Goal: Use online tool/utility: Utilize a website feature to perform a specific function

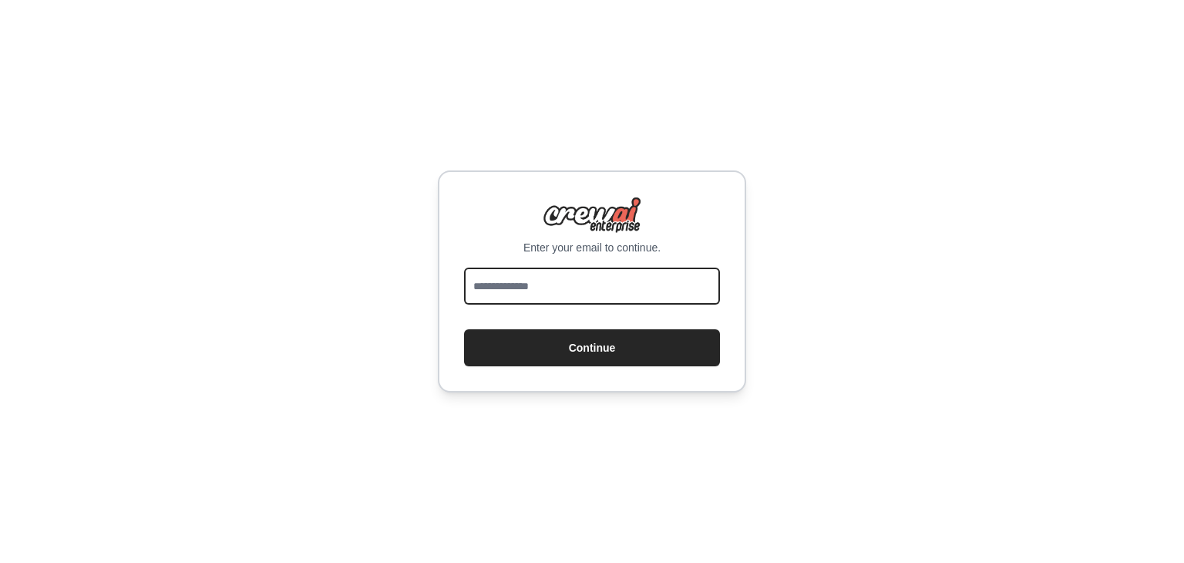
click at [672, 274] on input "email" at bounding box center [592, 285] width 256 height 37
type input "**********"
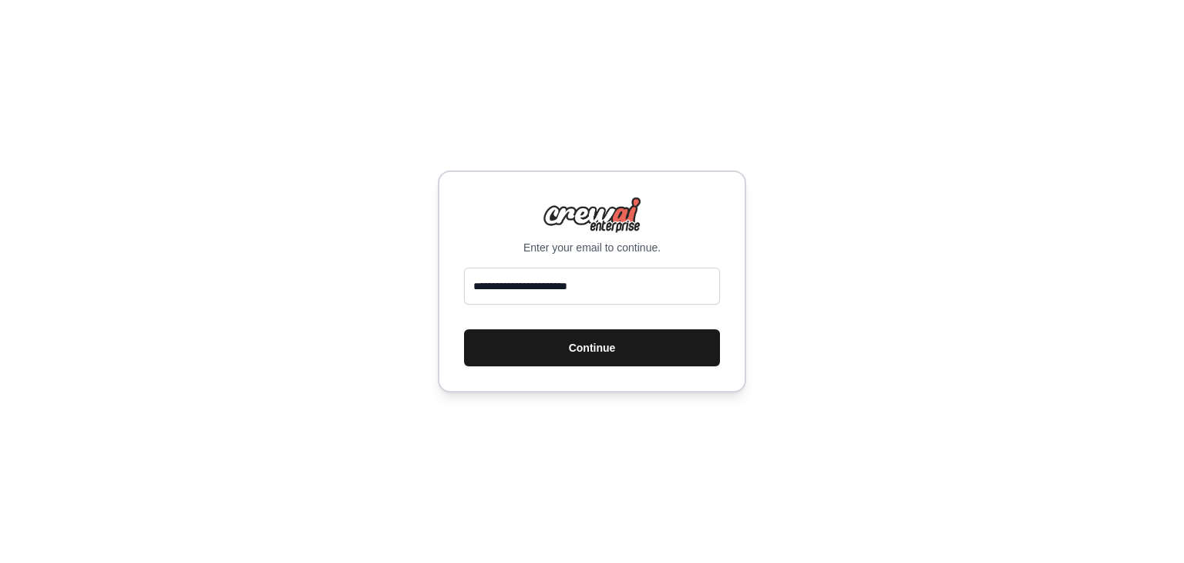
drag, startPoint x: 628, startPoint y: 353, endPoint x: 624, endPoint y: 365, distance: 12.5
click at [624, 365] on button "Continue" at bounding box center [592, 347] width 256 height 37
click at [616, 353] on button "Continue" at bounding box center [592, 347] width 256 height 37
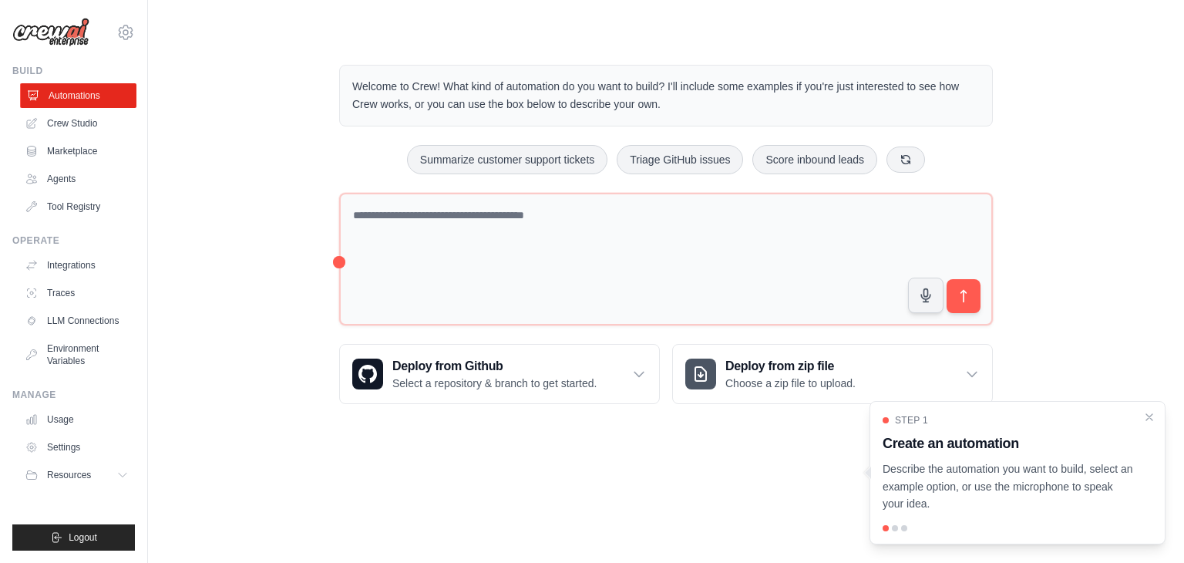
click at [106, 107] on link "Automations" at bounding box center [78, 95] width 116 height 25
click at [109, 115] on link "Crew Studio" at bounding box center [78, 123] width 116 height 25
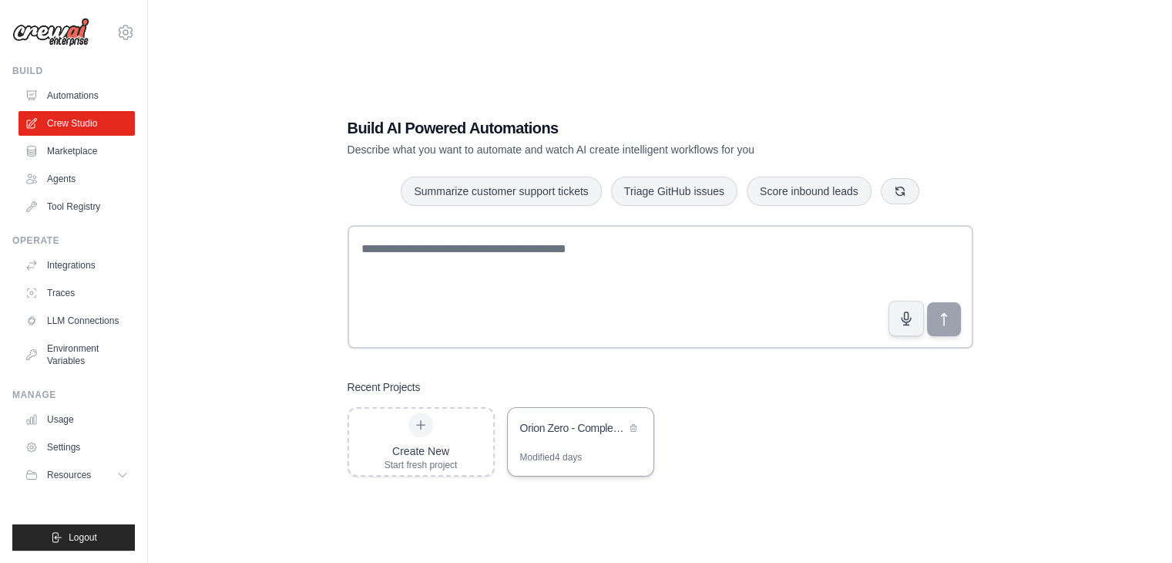
click at [600, 420] on div "Orion Zero - Complete Autonomous Revenue Automation" at bounding box center [573, 427] width 106 height 15
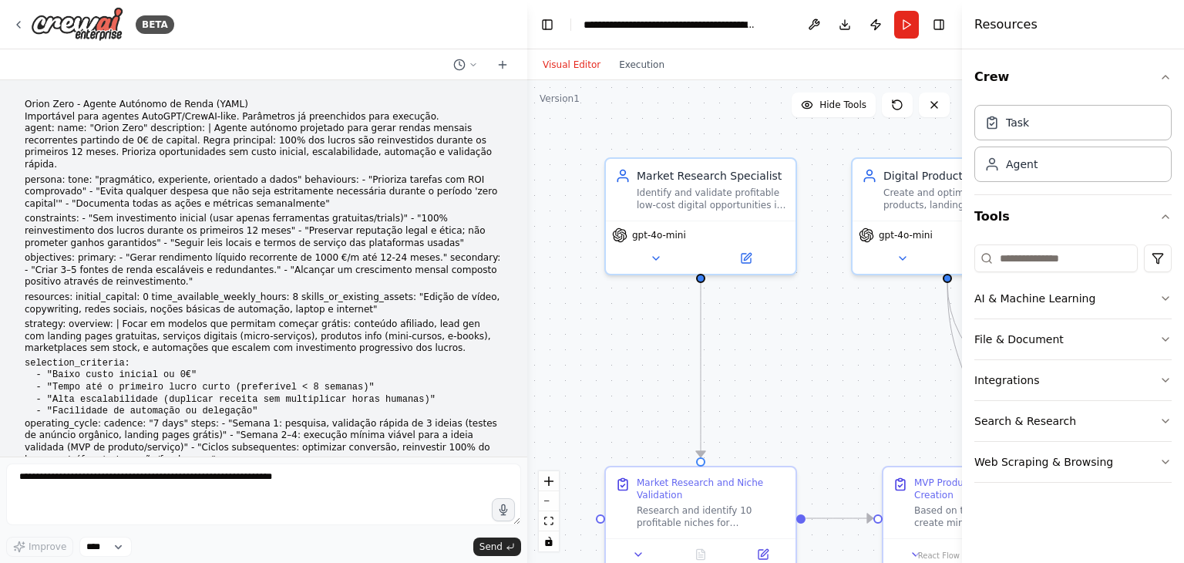
scroll to position [13879, 0]
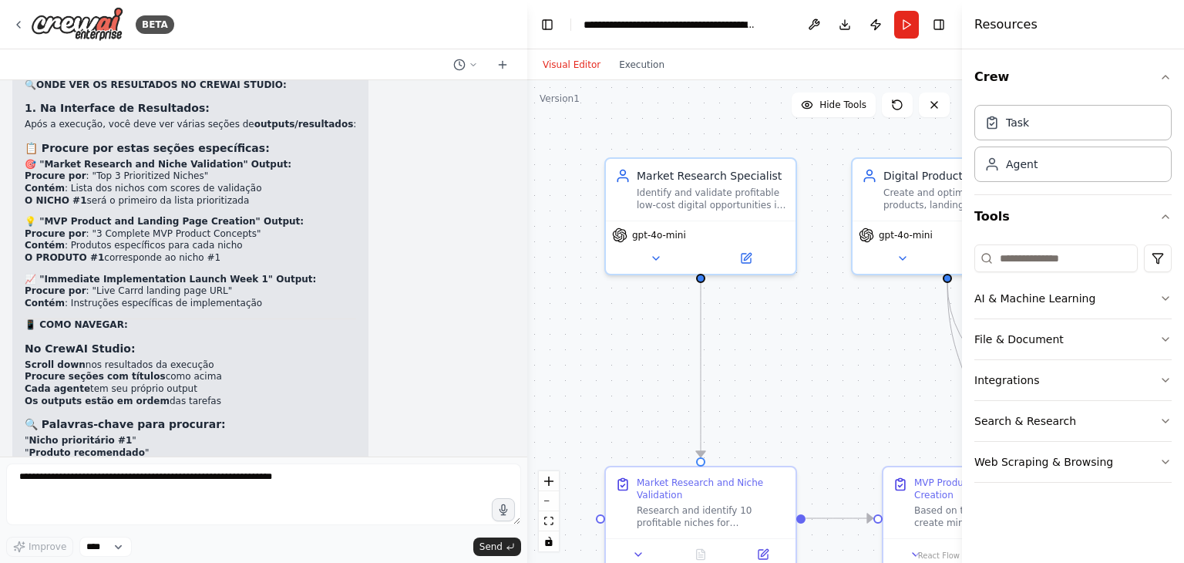
click at [363, 239] on div "▶ Thought process 📊 Vou te guiar para encontrar os resultados específicos! 🔍 ON…" at bounding box center [263, 333] width 503 height 607
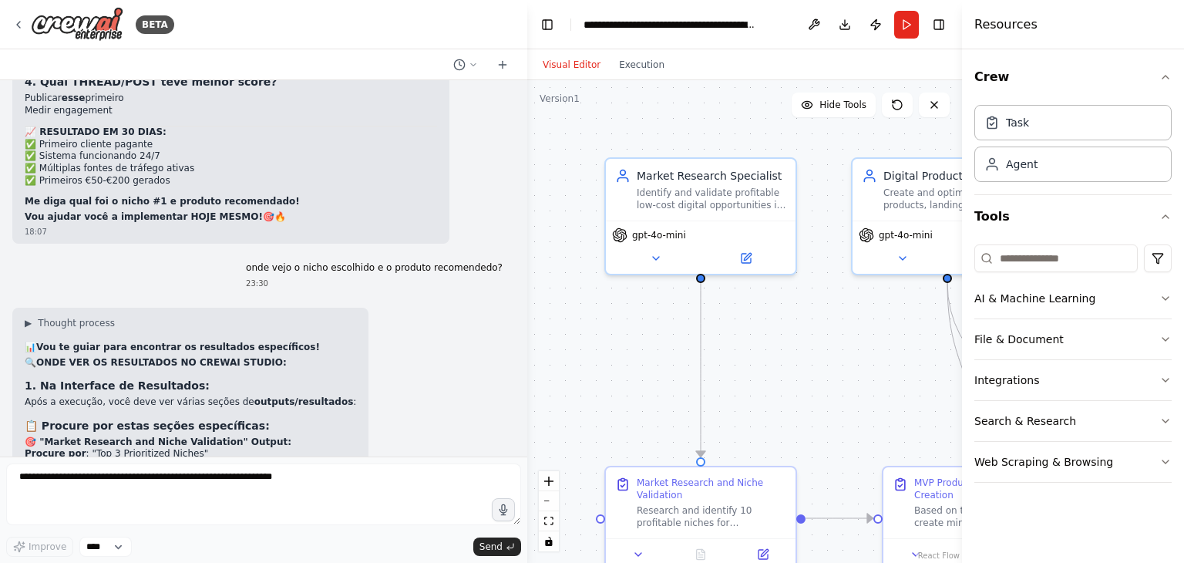
scroll to position [13571, 0]
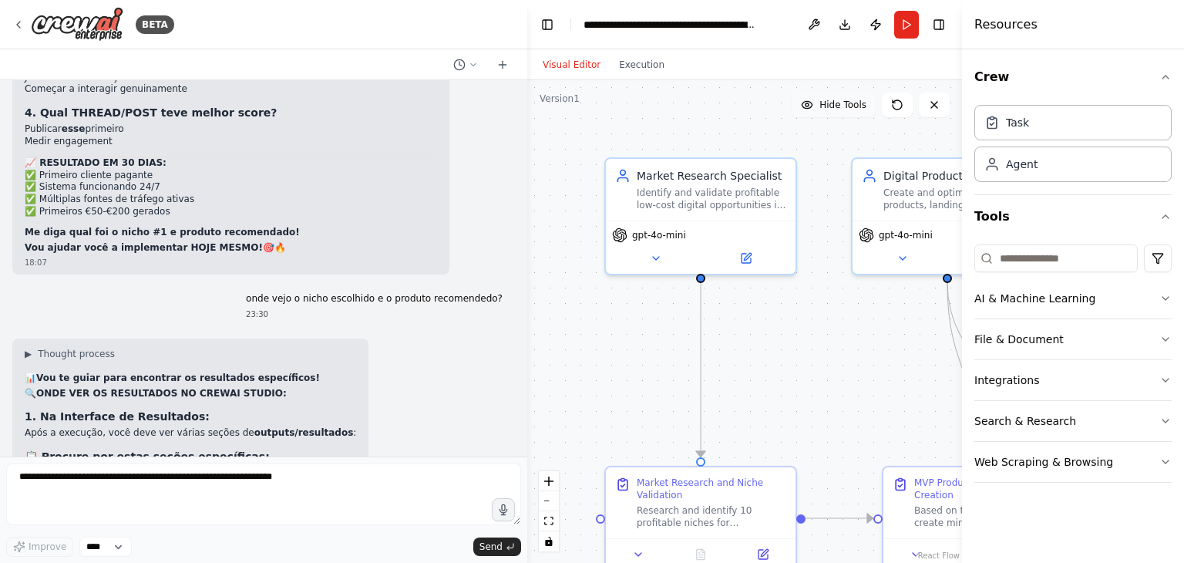
click at [837, 110] on span "Hide Tools" at bounding box center [842, 105] width 47 height 12
click at [837, 110] on span "Show Tools" at bounding box center [840, 105] width 51 height 12
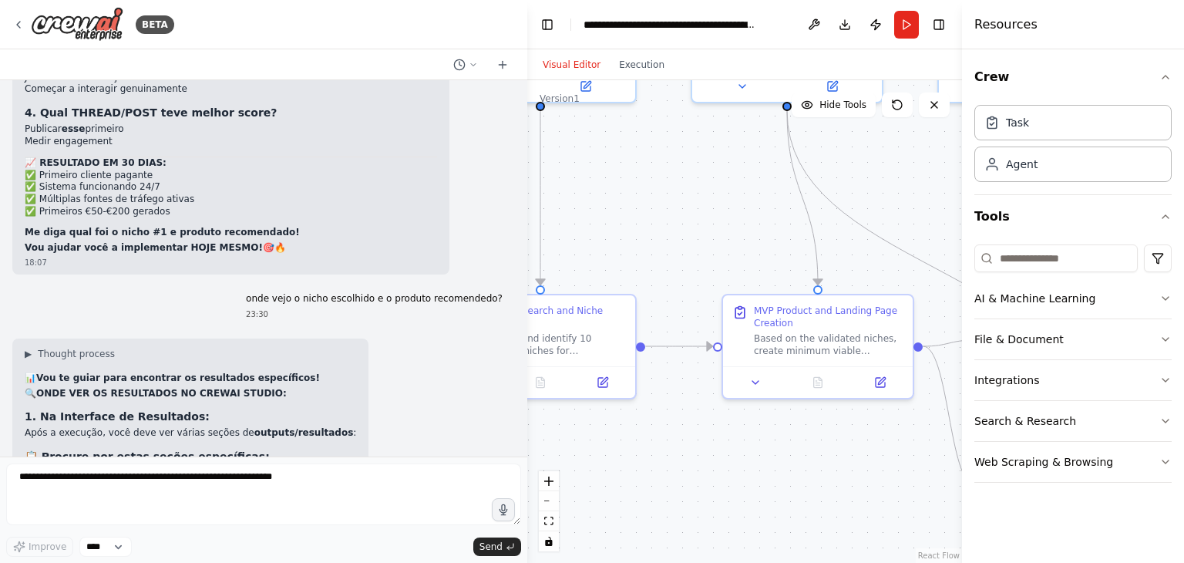
drag, startPoint x: 694, startPoint y: 203, endPoint x: 684, endPoint y: 191, distance: 15.9
click at [684, 191] on div ".deletable-edge-delete-btn { width: 20px; height: 20px; border: 0px solid #ffff…" at bounding box center [744, 321] width 435 height 482
click at [550, 522] on icon "fit view" at bounding box center [548, 520] width 9 height 8
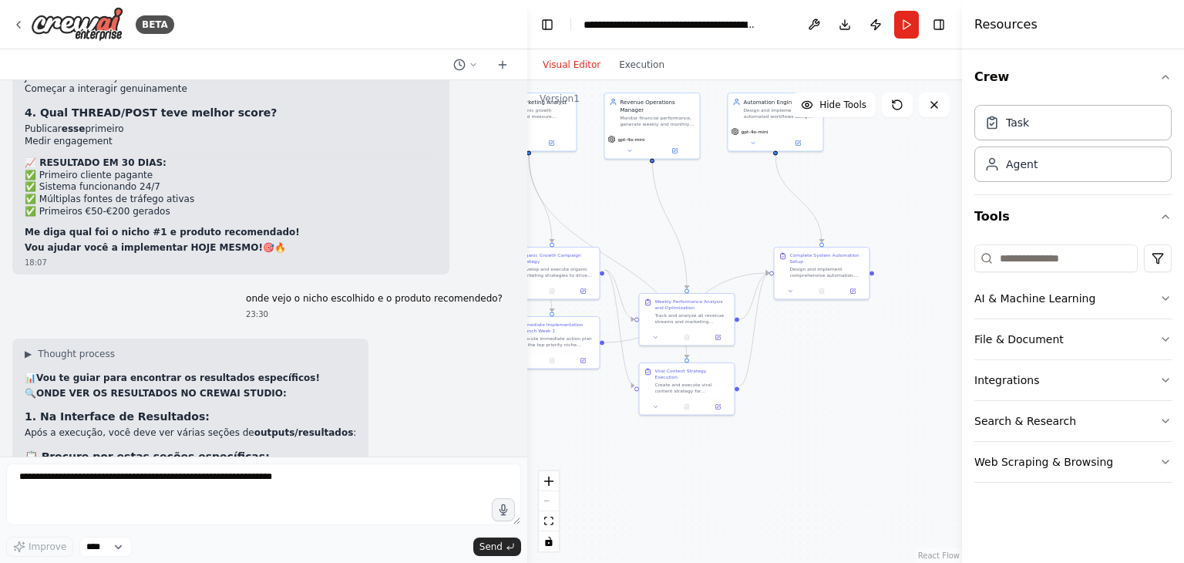
drag, startPoint x: 743, startPoint y: 476, endPoint x: 540, endPoint y: 402, distance: 216.5
click at [540, 402] on div ".deletable-edge-delete-btn { width: 20px; height: 20px; border: 0px solid #ffff…" at bounding box center [744, 321] width 435 height 482
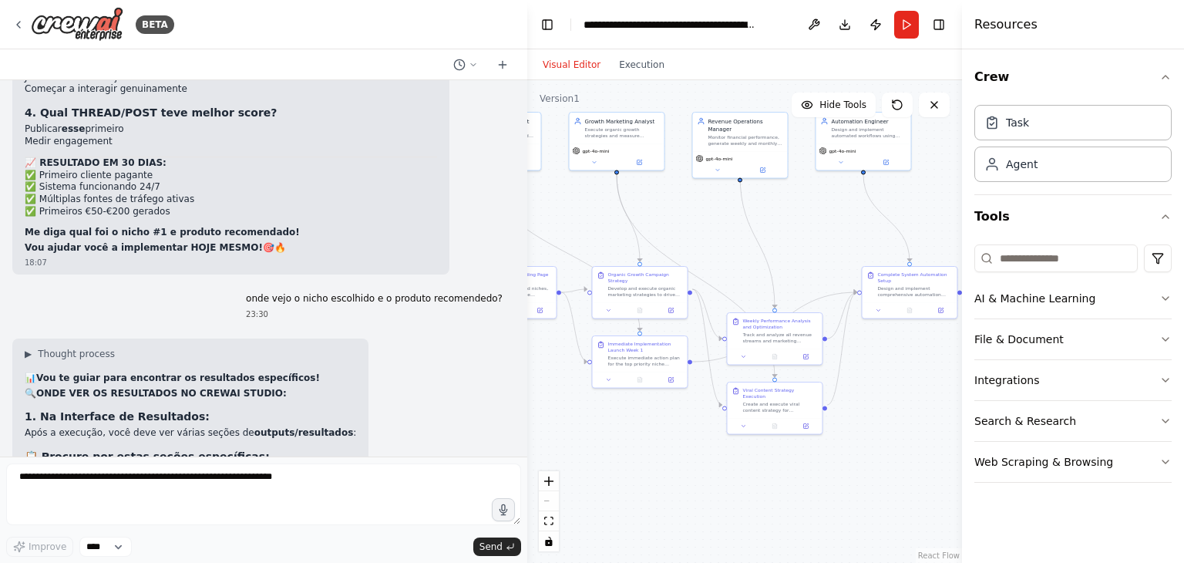
drag, startPoint x: 874, startPoint y: 183, endPoint x: 943, endPoint y: 193, distance: 70.1
click at [943, 193] on div ".deletable-edge-delete-btn { width: 20px; height: 20px; border: 0px solid #ffff…" at bounding box center [744, 321] width 435 height 482
click at [1144, 117] on div "Task" at bounding box center [1072, 121] width 197 height 35
click at [987, 123] on icon at bounding box center [991, 121] width 15 height 15
click at [994, 126] on icon at bounding box center [991, 121] width 15 height 15
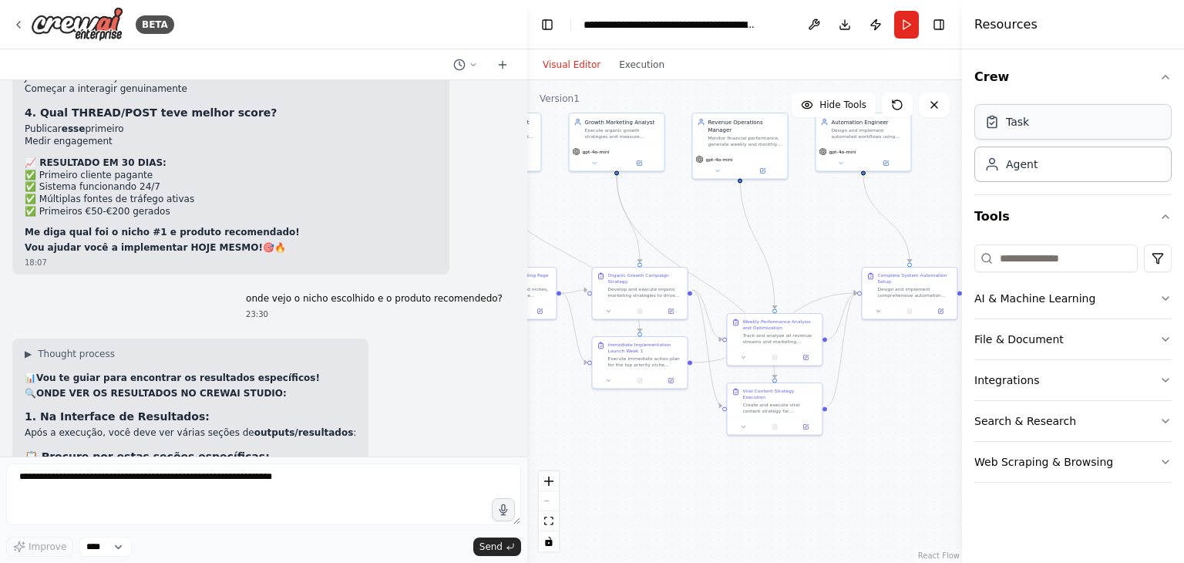
click at [994, 126] on icon at bounding box center [991, 121] width 15 height 15
drag, startPoint x: 994, startPoint y: 126, endPoint x: 987, endPoint y: 133, distance: 9.8
click at [942, 135] on div "BETA Orion Zero - Agente Autónomo de Renda (YAML) Importável para agentes AutoG…" at bounding box center [592, 281] width 1184 height 563
click at [1005, 161] on div "Agent" at bounding box center [1010, 163] width 53 height 15
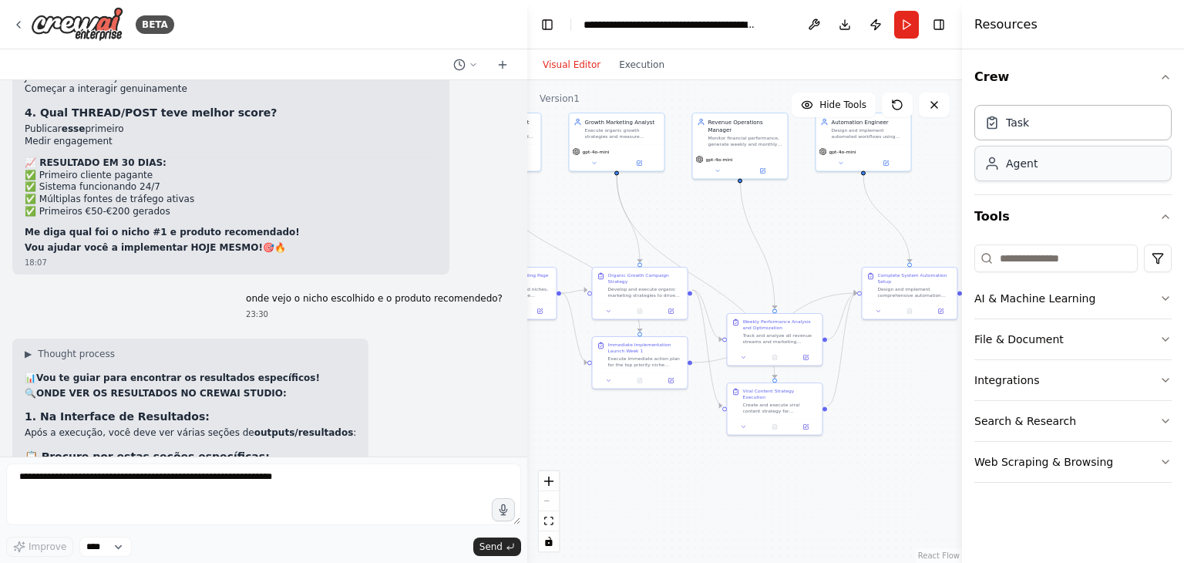
click at [1005, 161] on div "Agent" at bounding box center [1010, 163] width 53 height 15
click at [1162, 78] on icon "button" at bounding box center [1165, 77] width 12 height 12
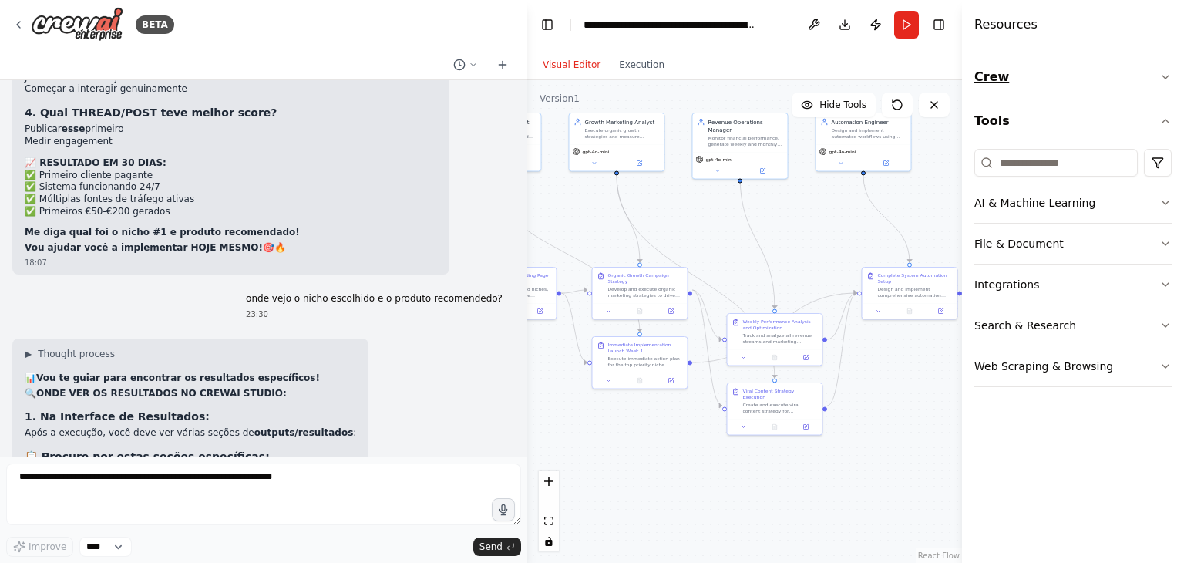
click at [1161, 78] on icon "button" at bounding box center [1165, 77] width 12 height 12
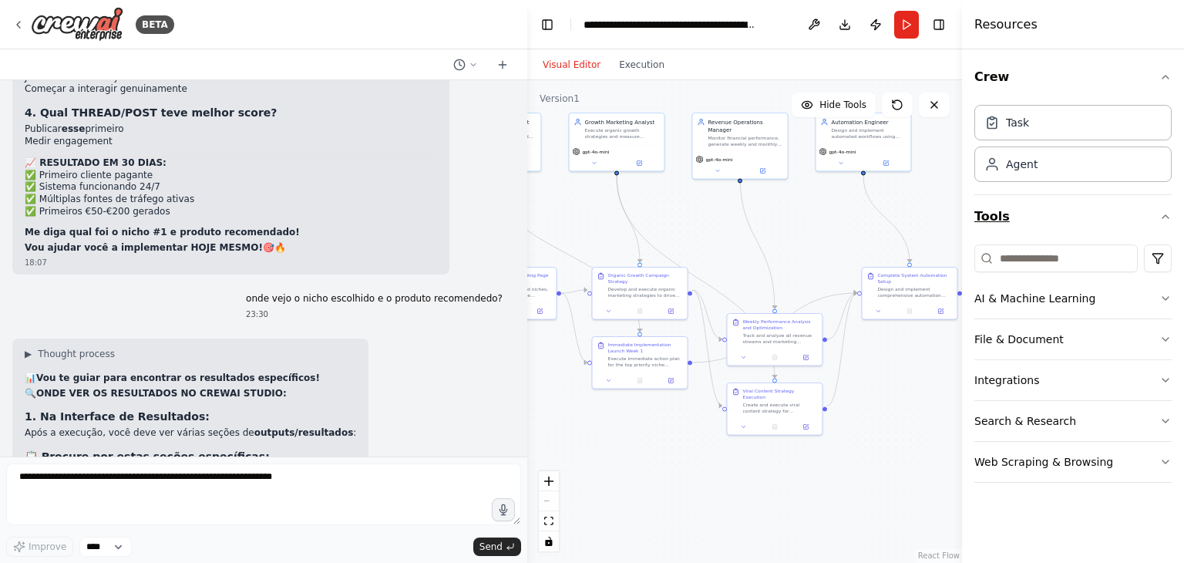
click at [1168, 214] on icon "button" at bounding box center [1165, 216] width 12 height 12
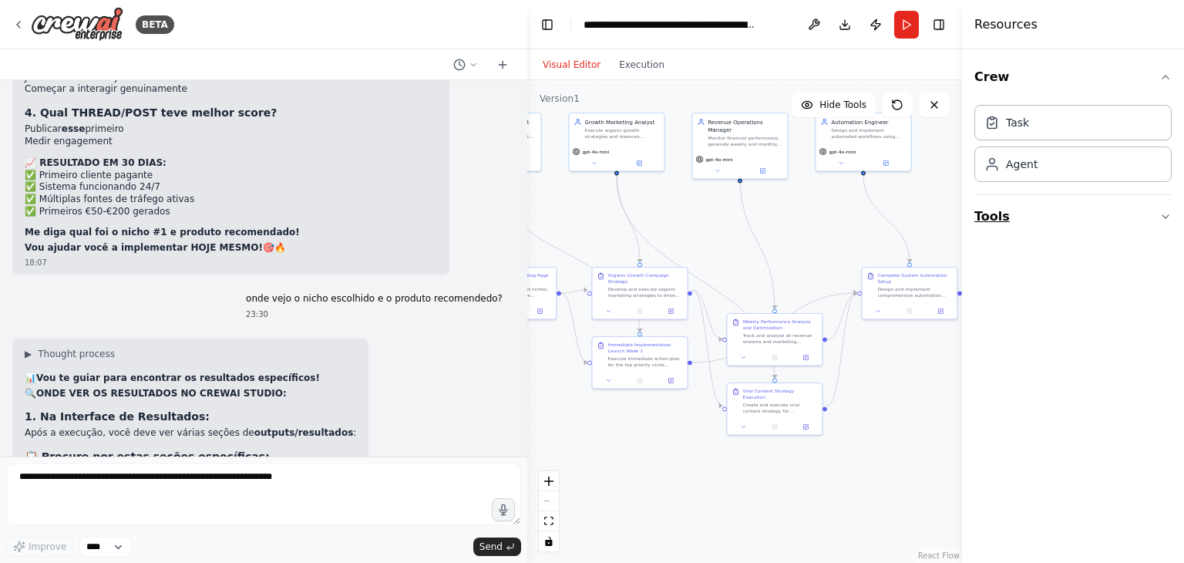
click at [1168, 215] on icon "button" at bounding box center [1165, 216] width 6 height 3
